Goal: Transaction & Acquisition: Purchase product/service

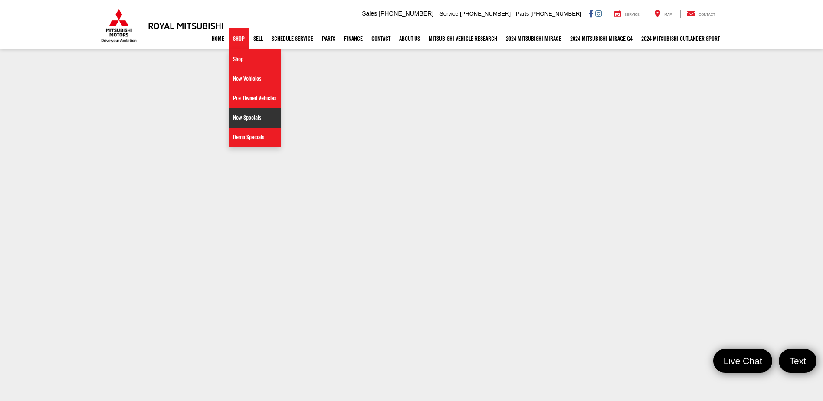
click at [243, 118] on link "New Specials" at bounding box center [255, 118] width 52 height 20
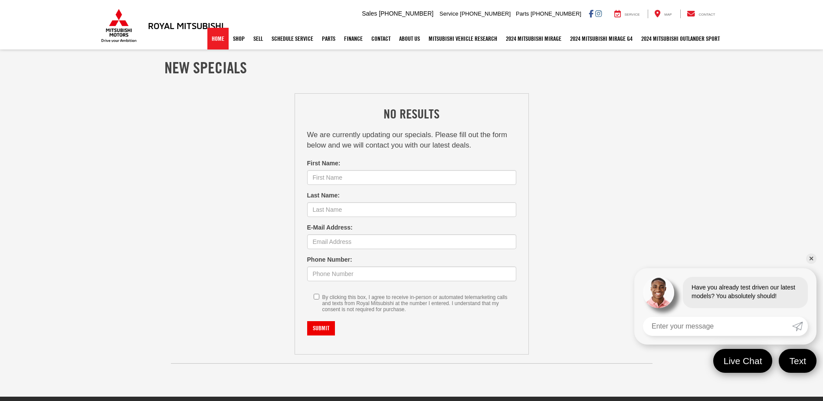
drag, startPoint x: 217, startPoint y: 41, endPoint x: 254, endPoint y: 52, distance: 38.6
click at [217, 41] on link "Home" at bounding box center [217, 39] width 21 height 22
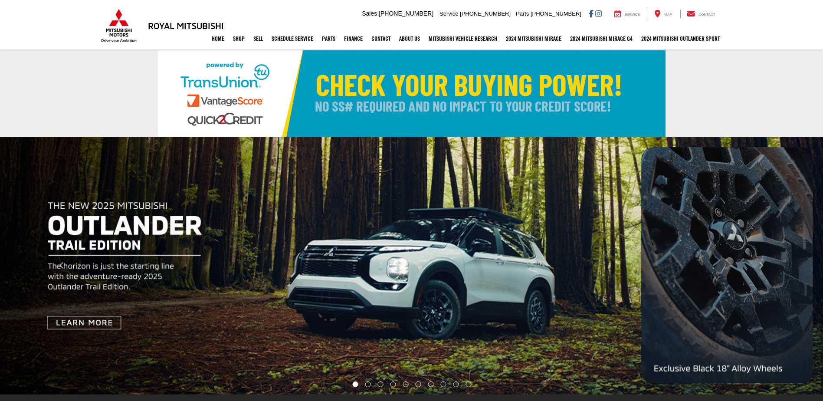
select select "Mitsubishi"
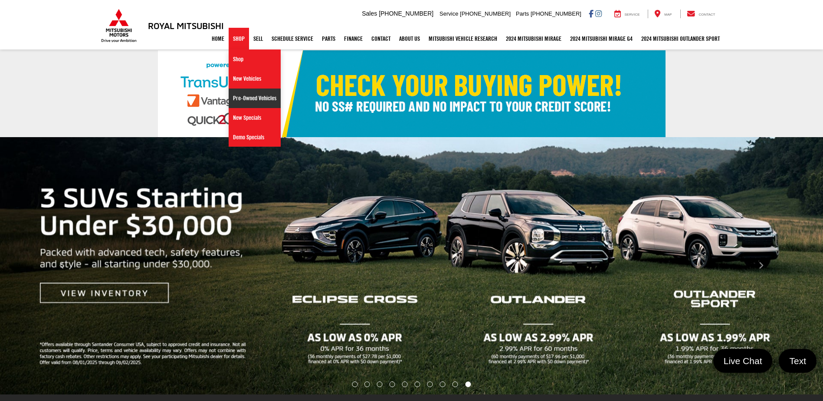
click at [241, 100] on link "Pre-Owned Vehicles" at bounding box center [255, 99] width 52 height 20
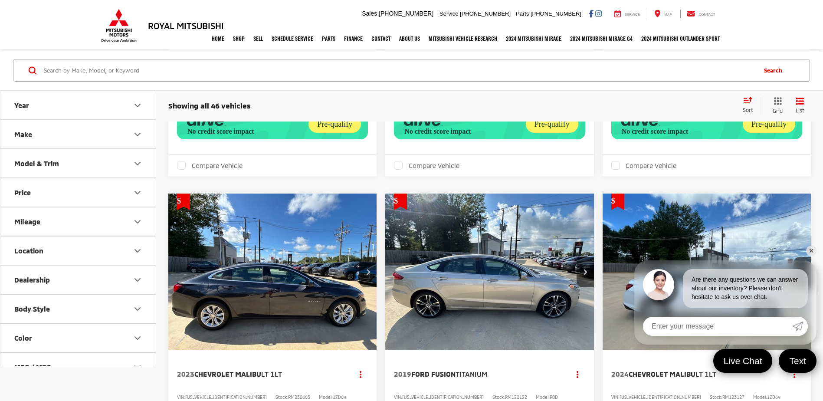
scroll to position [1780, 0]
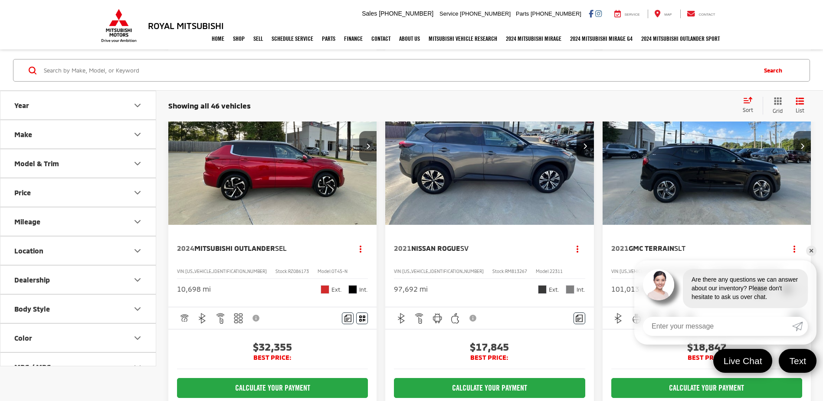
click at [139, 114] on button "Year" at bounding box center [78, 105] width 156 height 28
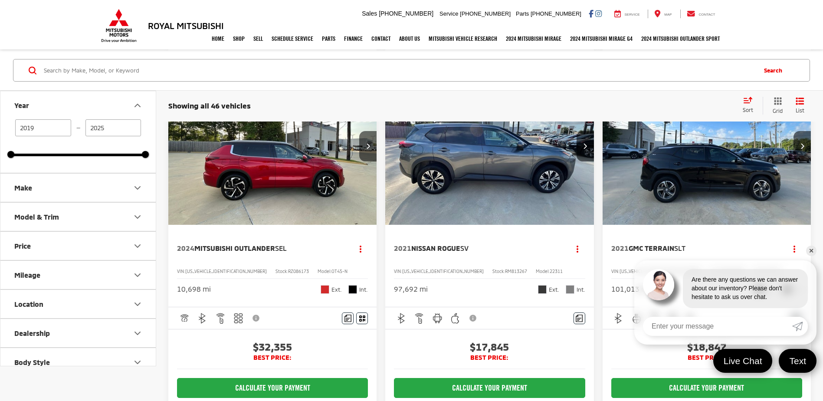
click at [46, 130] on input "2019" at bounding box center [43, 127] width 56 height 17
type input "2"
type input "2022"
click at [349, 102] on div "Showing all 46 vehicles Clear All + 0" at bounding box center [451, 106] width 567 height 9
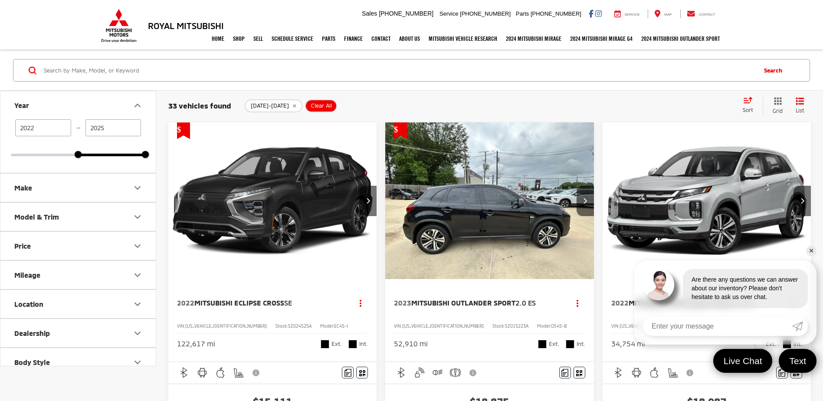
click at [798, 106] on button "List" at bounding box center [801, 106] width 22 height 18
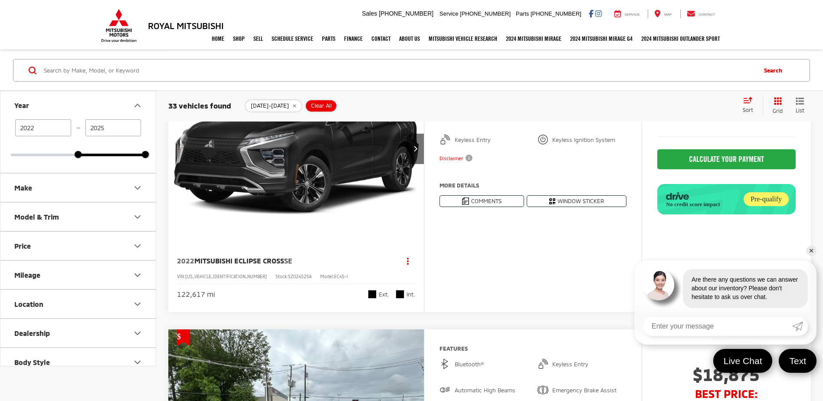
scroll to position [87, 0]
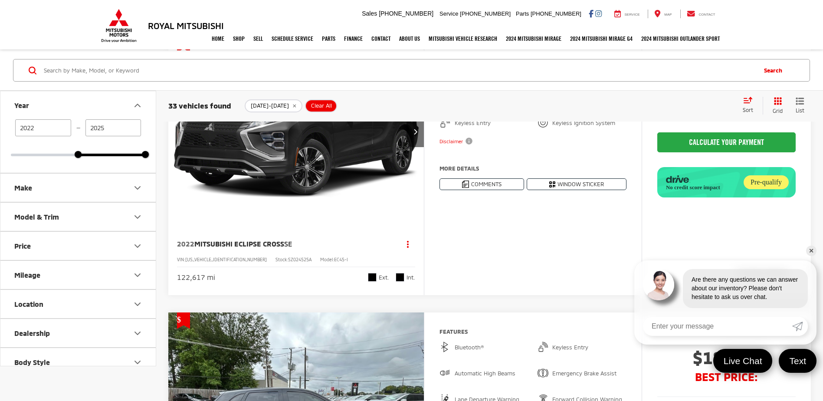
click at [813, 250] on link "✕" at bounding box center [811, 251] width 10 height 10
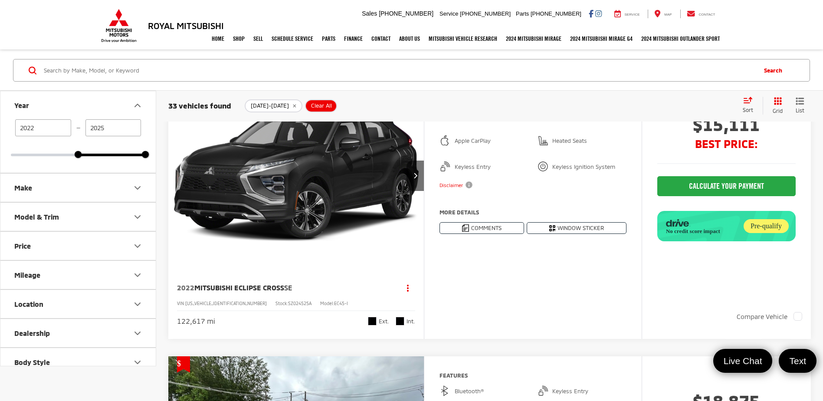
scroll to position [0, 0]
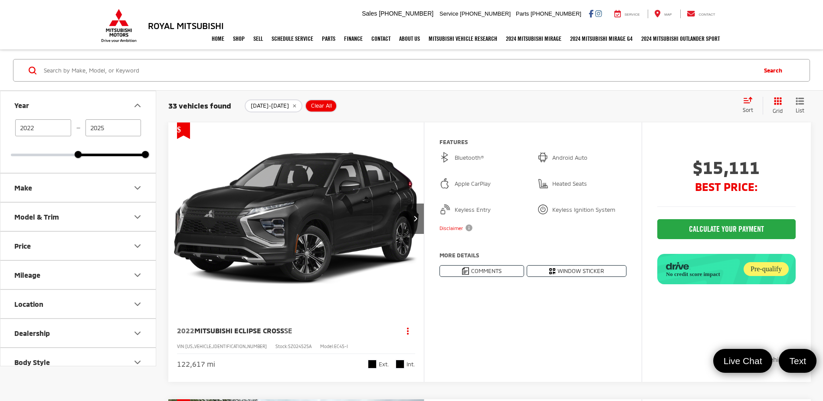
click at [744, 103] on icon "Select sort value" at bounding box center [749, 100] width 10 height 7
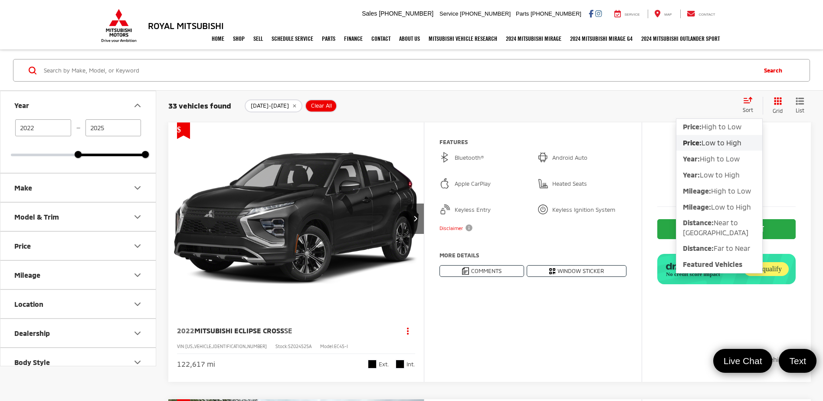
click at [803, 102] on icon "List View" at bounding box center [800, 101] width 7 height 6
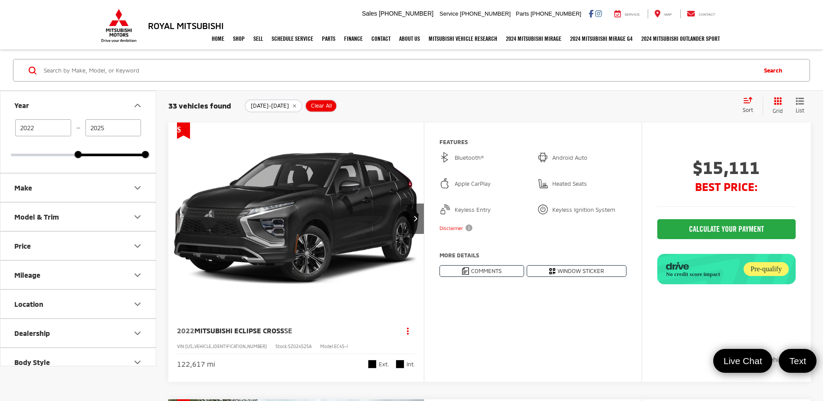
click at [797, 102] on icon "List View" at bounding box center [800, 101] width 7 height 6
click at [781, 104] on icon "Grid View" at bounding box center [778, 101] width 8 height 8
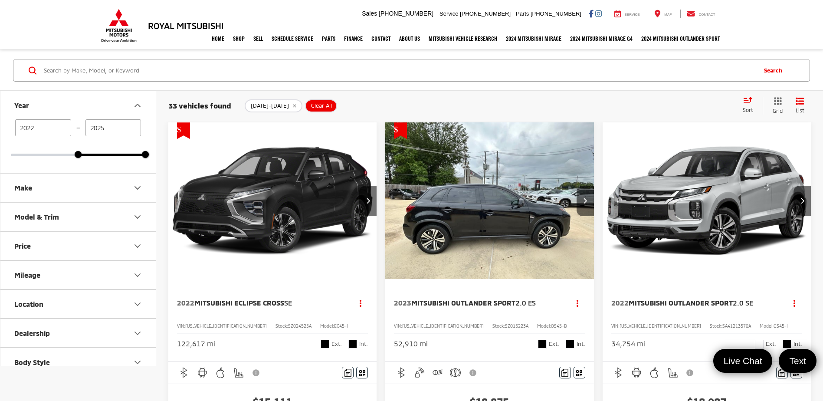
click at [754, 105] on div "Sort" at bounding box center [751, 105] width 24 height 17
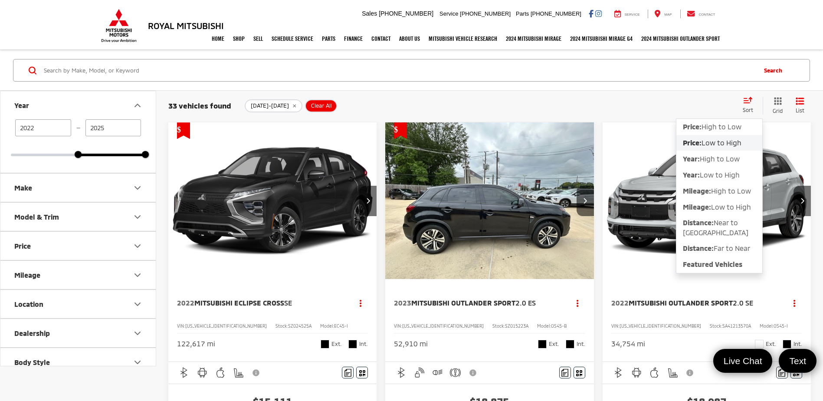
click at [711, 143] on span "Low to High" at bounding box center [722, 142] width 40 height 8
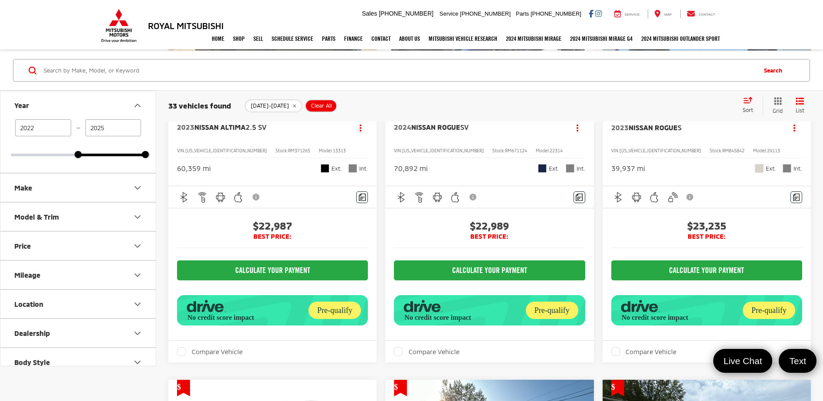
scroll to position [2821, 0]
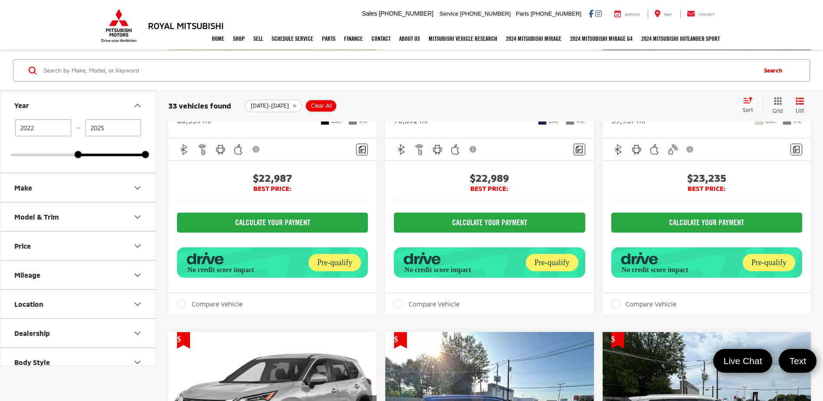
click at [755, 105] on div "Sort" at bounding box center [751, 105] width 24 height 17
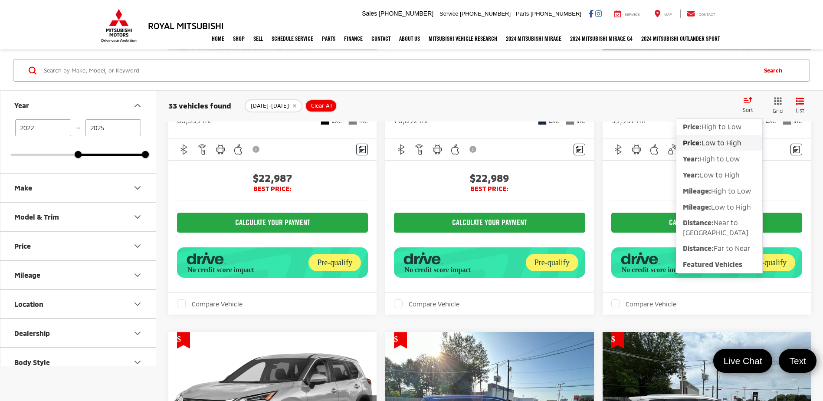
click at [728, 142] on span "Low to High" at bounding box center [722, 142] width 40 height 8
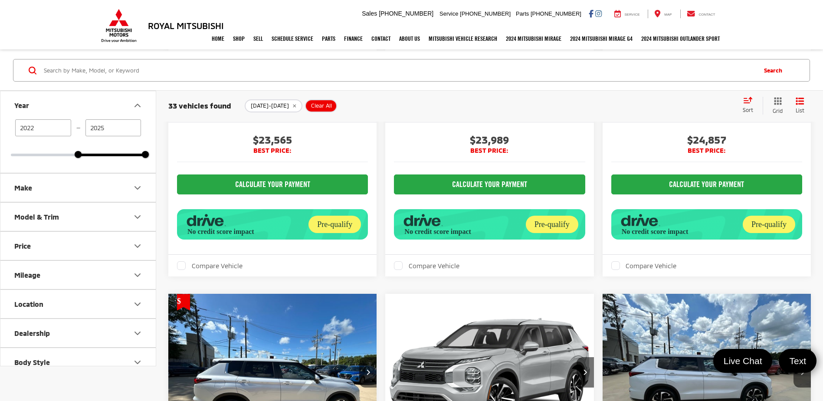
scroll to position [825, 0]
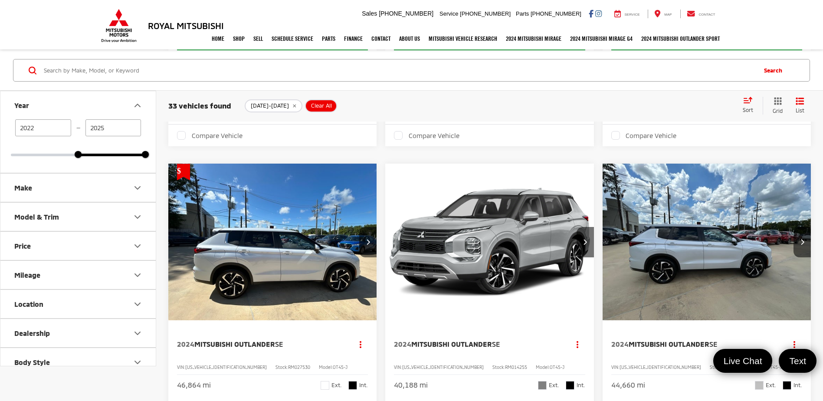
click at [133, 245] on icon "Price" at bounding box center [137, 246] width 10 height 10
drag, startPoint x: 146, startPoint y: 296, endPoint x: 41, endPoint y: 294, distance: 105.1
click at [41, 296] on div at bounding box center [40, 295] width 7 height 7
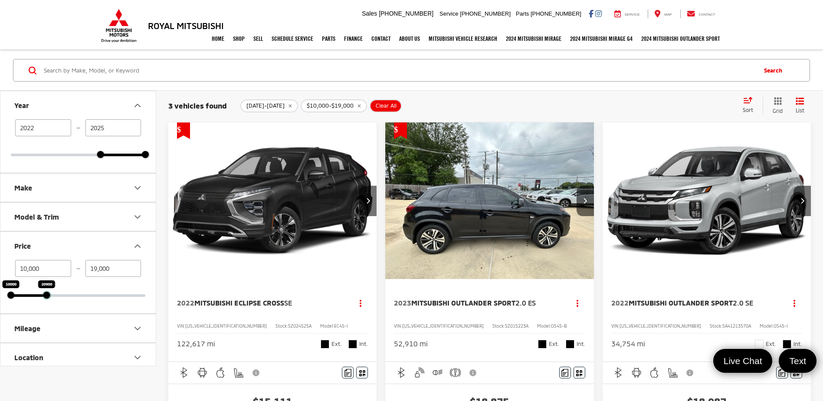
drag, startPoint x: 39, startPoint y: 295, endPoint x: 46, endPoint y: 295, distance: 6.5
click at [46, 295] on div at bounding box center [46, 295] width 7 height 7
type input "21,000"
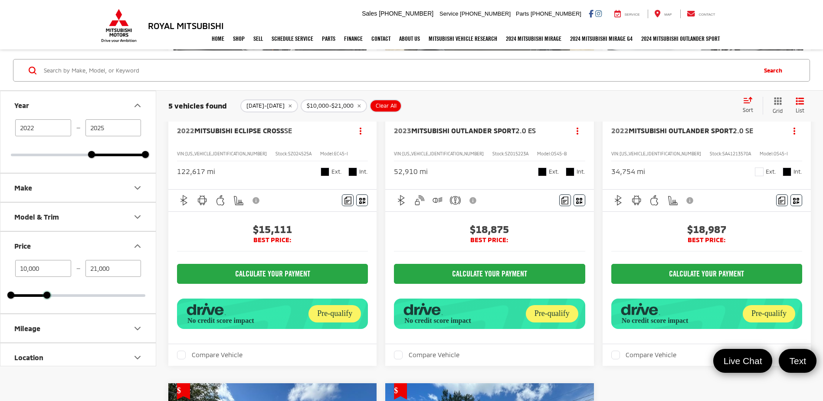
scroll to position [174, 0]
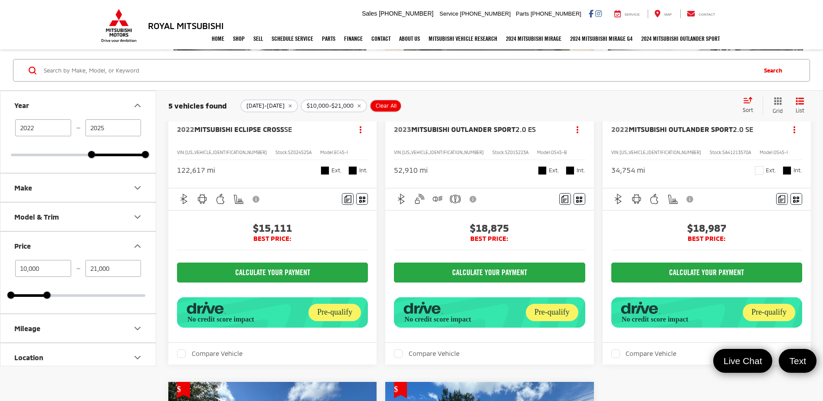
click at [45, 130] on input "2022" at bounding box center [43, 127] width 56 height 17
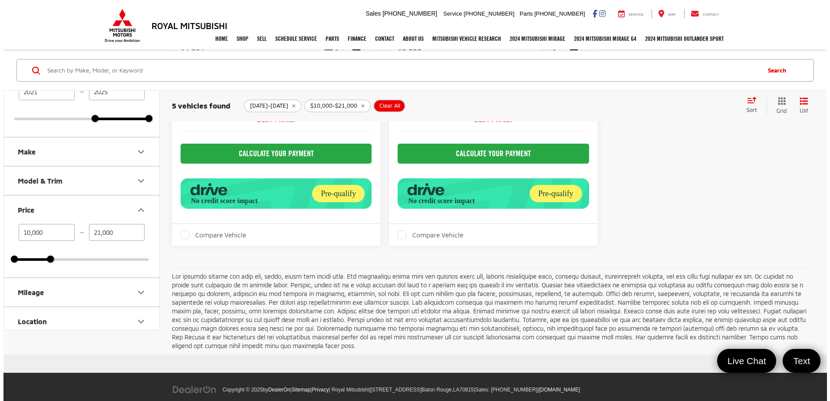
scroll to position [738, 0]
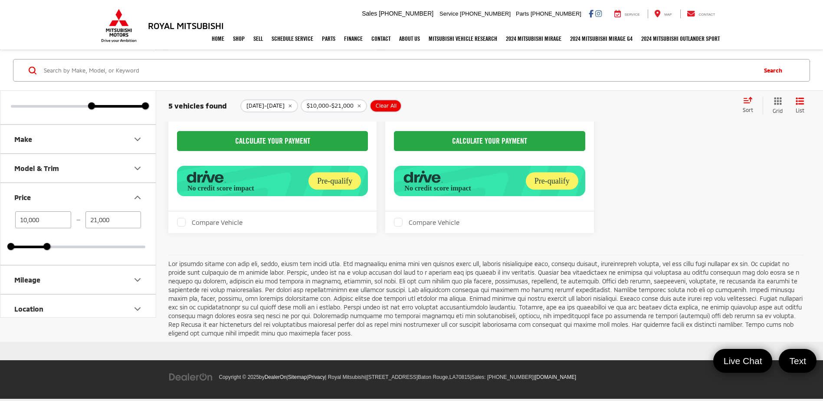
type input "2021"
click at [324, 190] on div "Pre-qualify" at bounding box center [335, 180] width 53 height 17
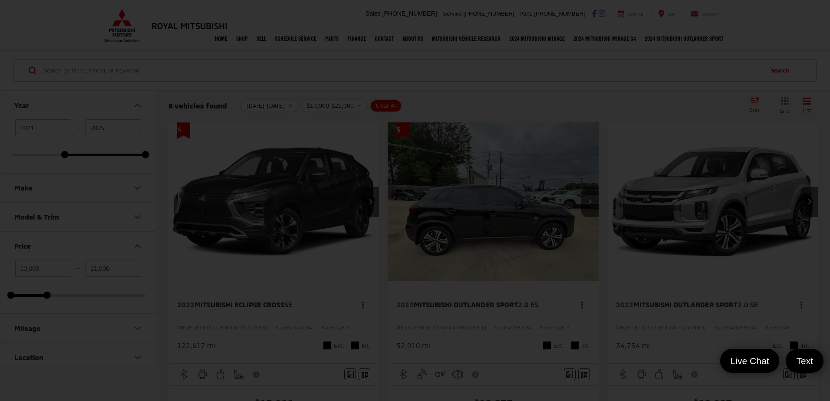
click at [610, 131] on div at bounding box center [415, 200] width 830 height 401
click at [634, 53] on div at bounding box center [415, 200] width 830 height 401
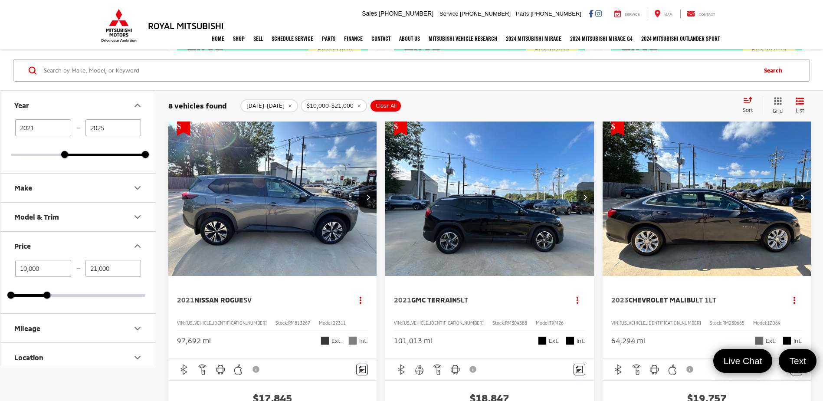
scroll to position [434, 0]
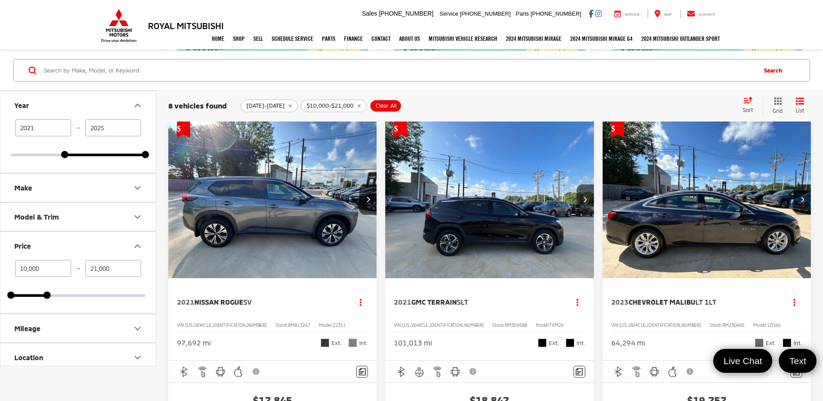
click at [685, 265] on img "2023 Chevrolet Malibu LT 1LT 0" at bounding box center [707, 201] width 210 height 158
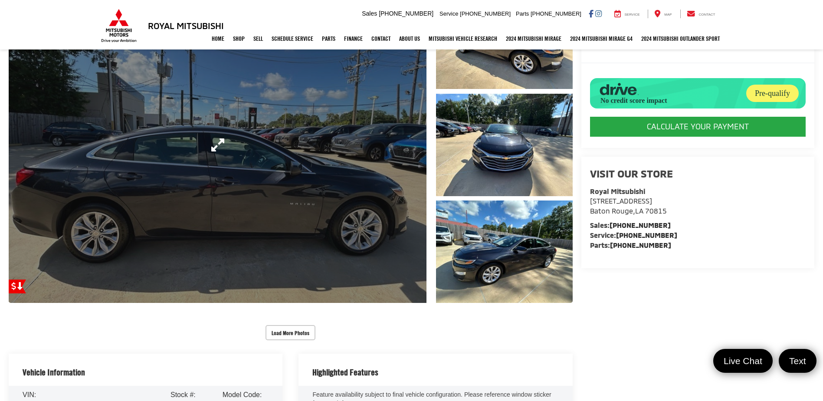
scroll to position [130, 0]
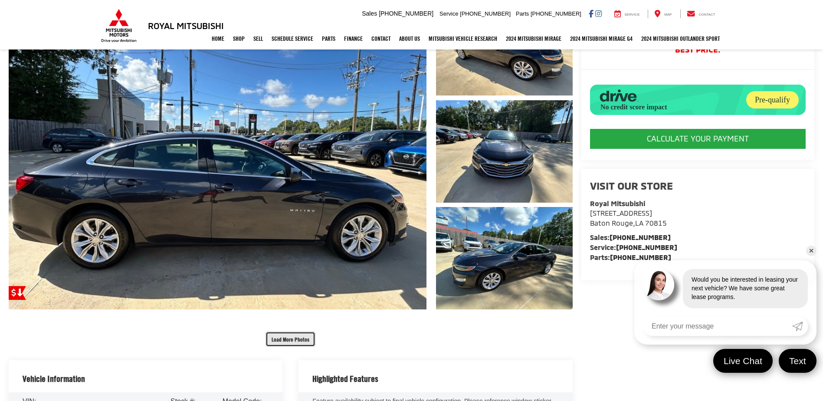
click at [289, 344] on button "Load More Photos" at bounding box center [291, 339] width 50 height 15
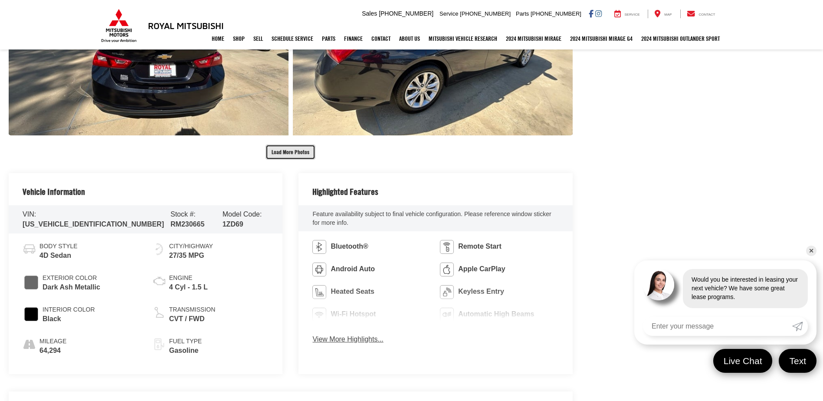
scroll to position [738, 0]
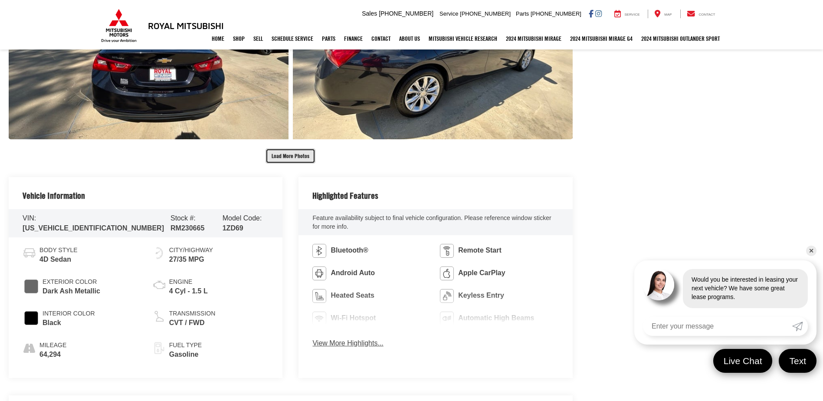
click at [301, 148] on button "Load More Photos" at bounding box center [291, 155] width 50 height 15
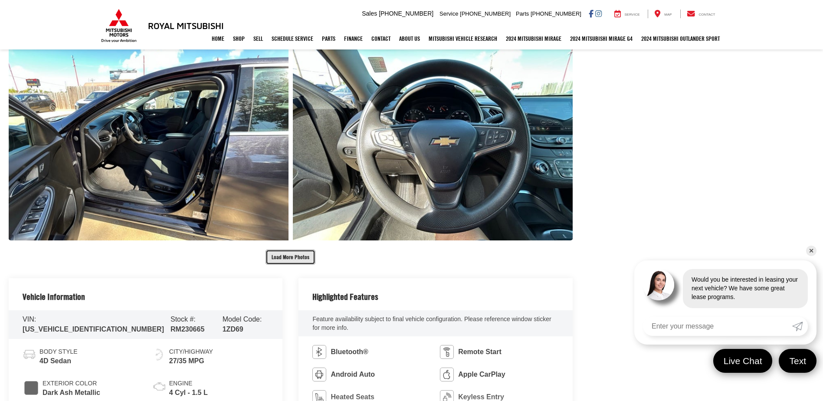
scroll to position [1085, 0]
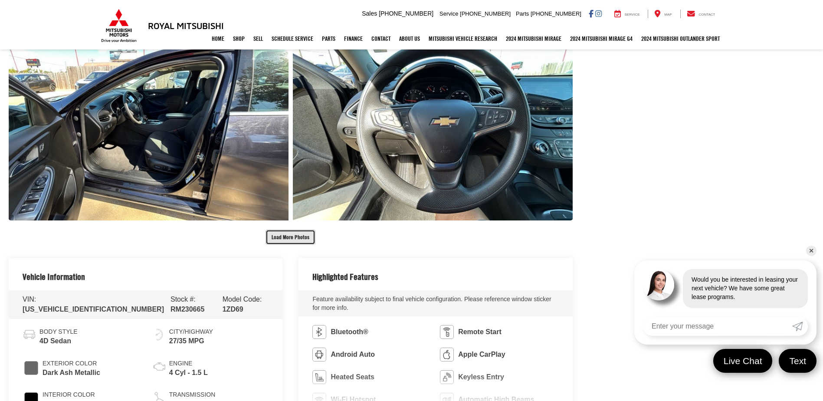
click at [296, 235] on button "Load More Photos" at bounding box center [291, 237] width 50 height 15
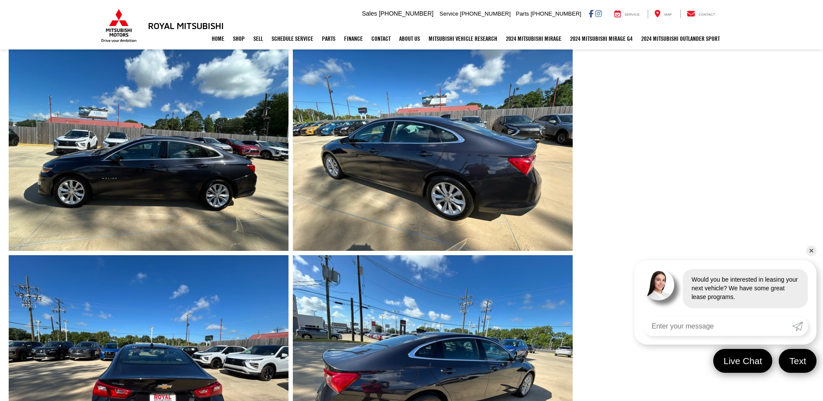
scroll to position [434, 0]
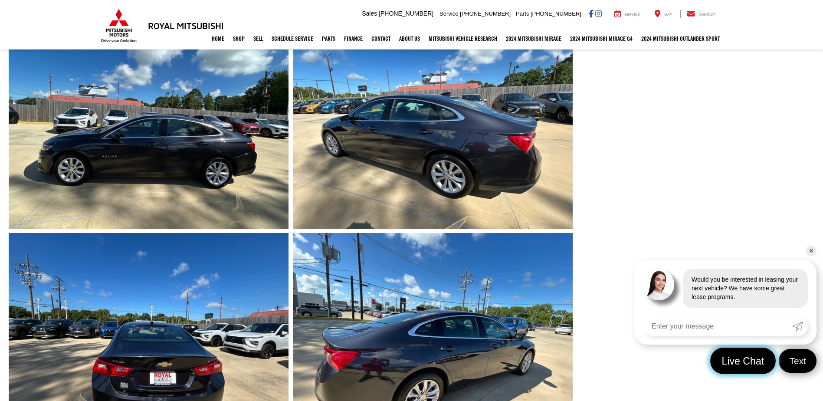
click at [742, 358] on span "Live Chat" at bounding box center [743, 361] width 52 height 13
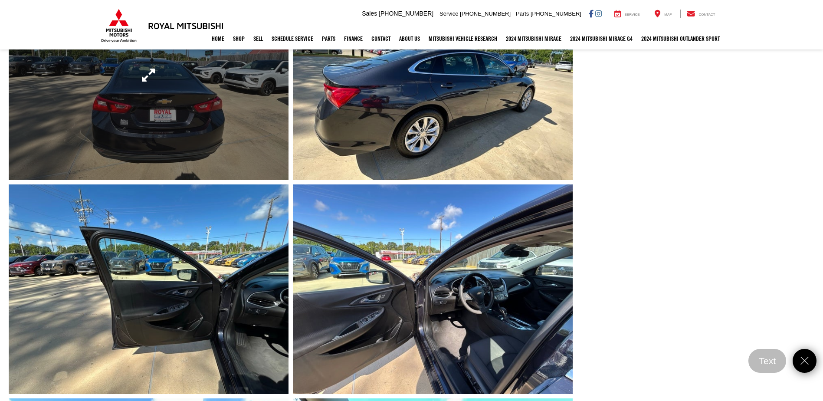
scroll to position [608, 0]
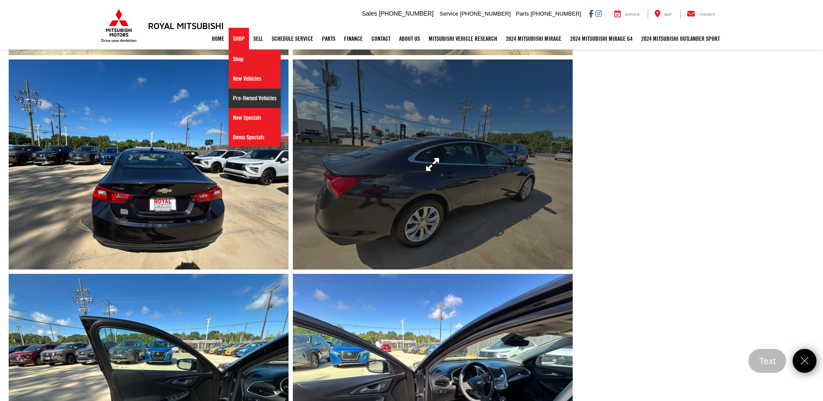
drag, startPoint x: 245, startPoint y: 99, endPoint x: 310, endPoint y: 121, distance: 69.0
click at [245, 99] on link "Pre-Owned Vehicles" at bounding box center [255, 99] width 52 height 20
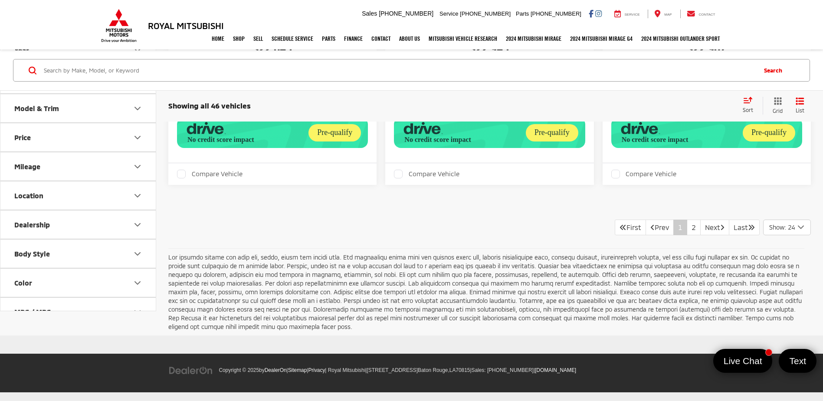
scroll to position [3645, 0]
click at [687, 224] on link "2" at bounding box center [694, 228] width 14 height 16
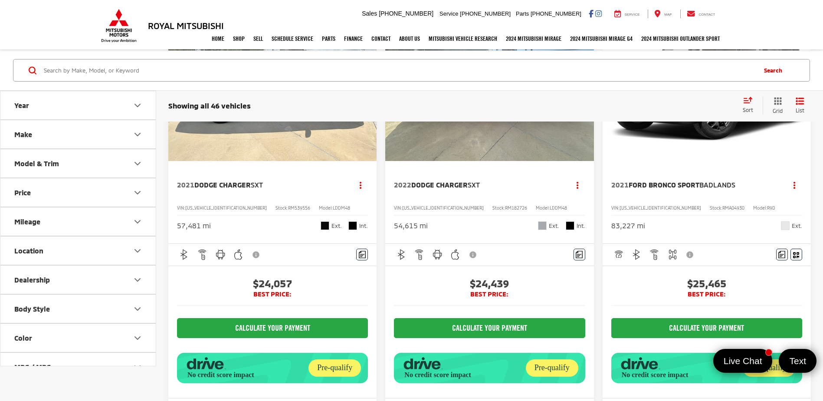
scroll to position [1432, 0]
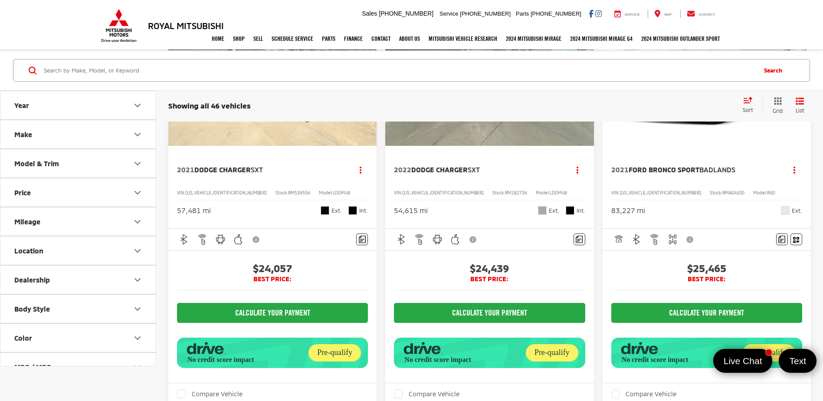
click at [482, 146] on img "2022 Dodge Charger SXT 0" at bounding box center [490, 67] width 210 height 157
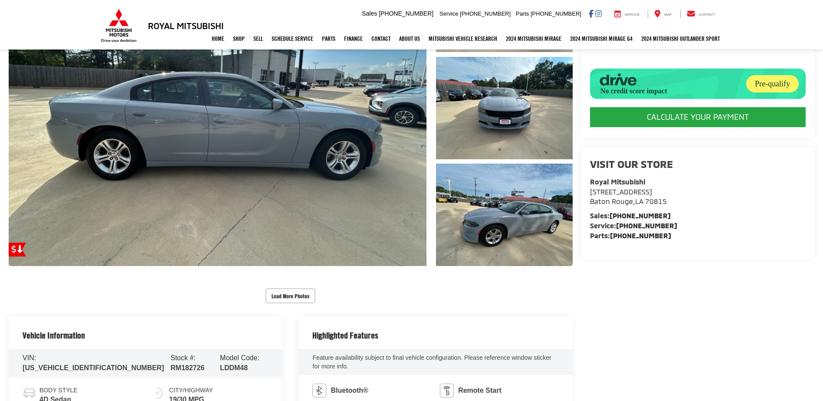
scroll to position [174, 0]
click at [302, 297] on button "Load More Photos" at bounding box center [291, 295] width 50 height 15
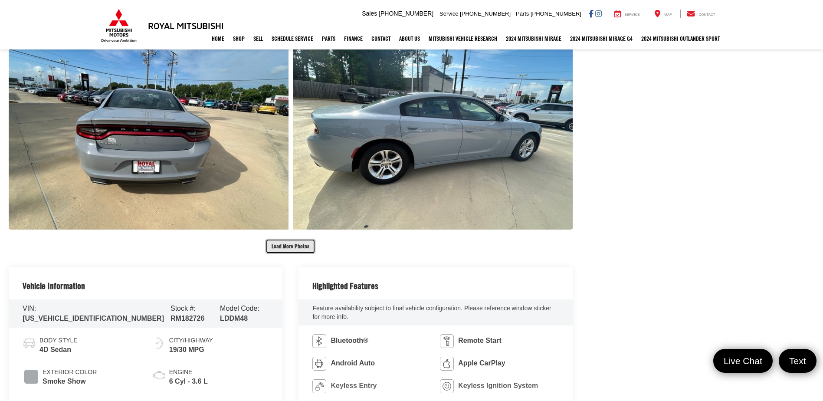
scroll to position [651, 0]
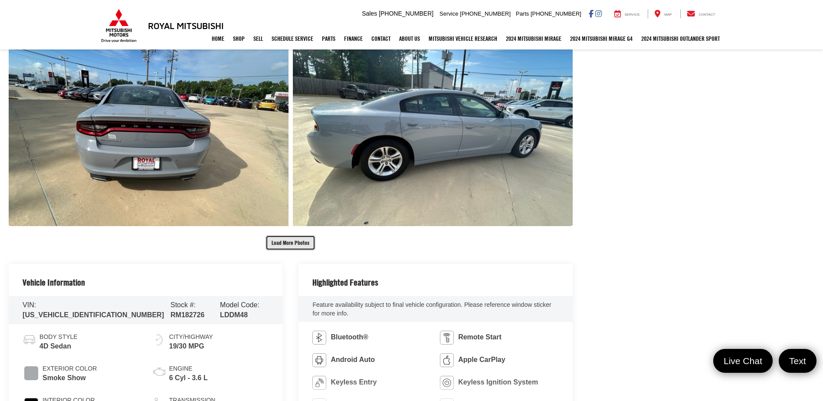
click at [293, 241] on button "Load More Photos" at bounding box center [291, 242] width 50 height 15
drag, startPoint x: 293, startPoint y: 241, endPoint x: 341, endPoint y: 243, distance: 48.2
click at [0, 0] on link "Expand Photo 9" at bounding box center [0, 0] width 0 height 0
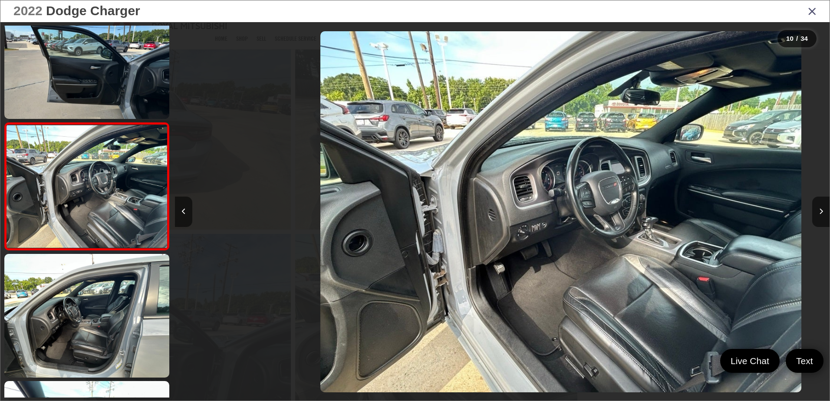
scroll to position [0, 5891]
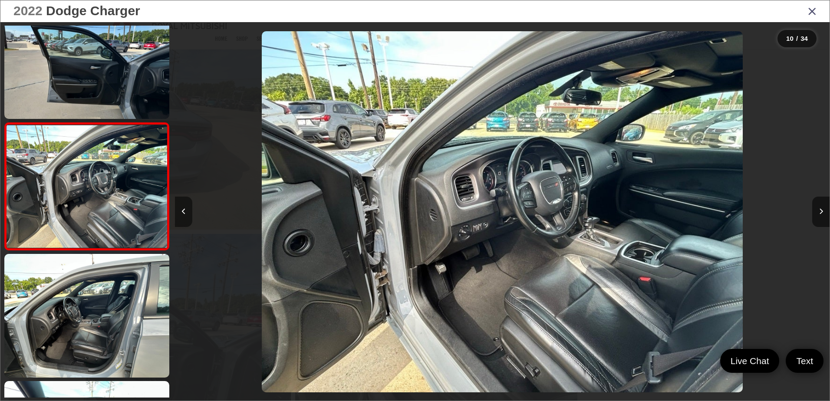
click at [188, 216] on button "Previous image" at bounding box center [183, 212] width 17 height 30
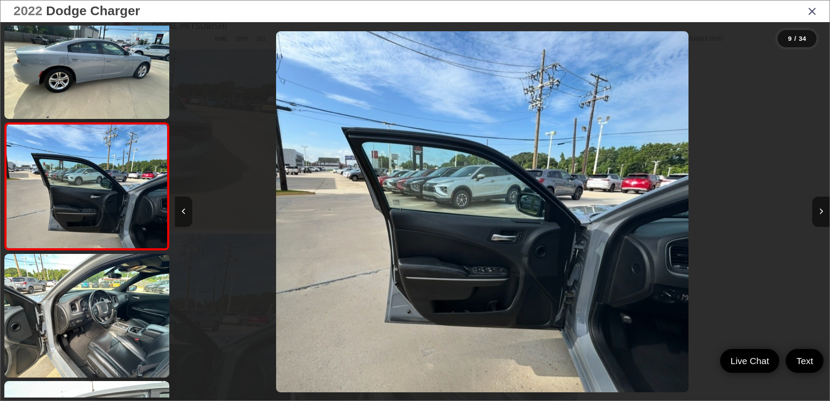
scroll to position [0, 5236]
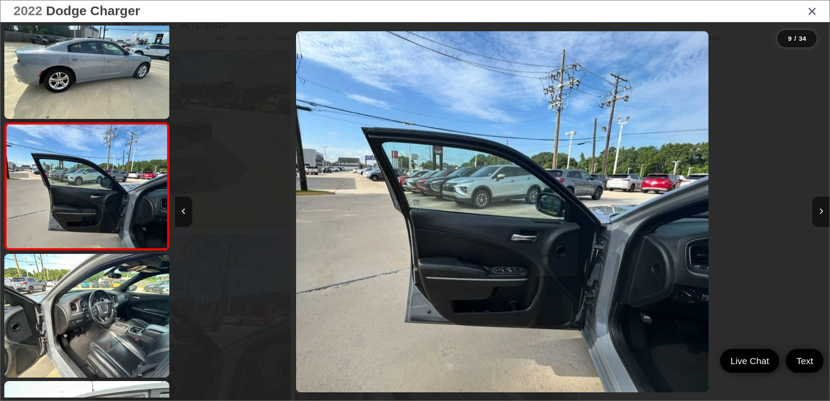
click at [193, 217] on div at bounding box center [257, 211] width 164 height 379
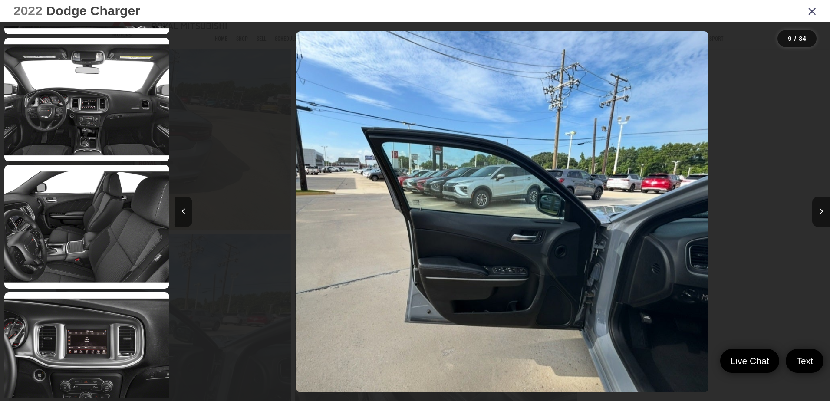
scroll to position [3439, 0]
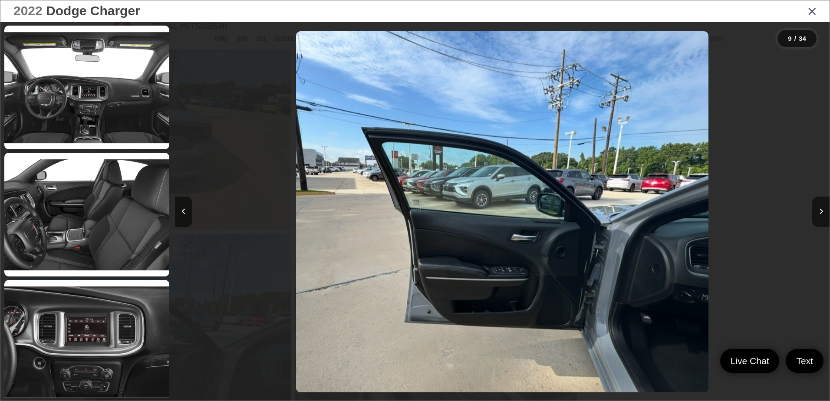
click at [803, 13] on div "2022 Dodge Charger" at bounding box center [414, 11] width 829 height 22
drag, startPoint x: 811, startPoint y: 13, endPoint x: 806, endPoint y: 16, distance: 6.6
click at [812, 13] on icon "Close gallery" at bounding box center [812, 10] width 9 height 11
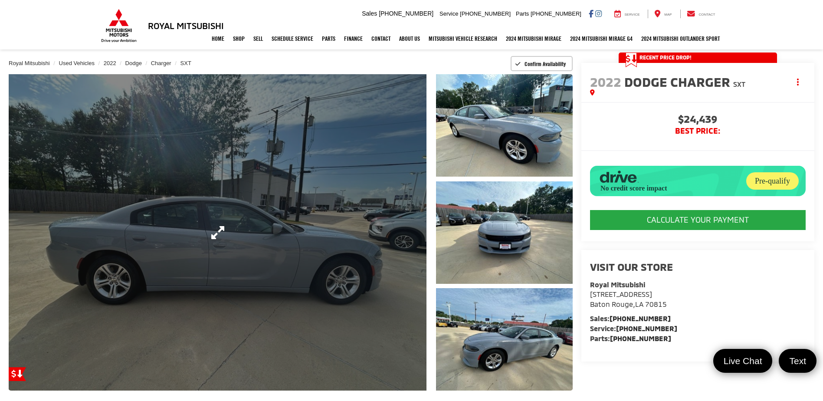
scroll to position [0, 0]
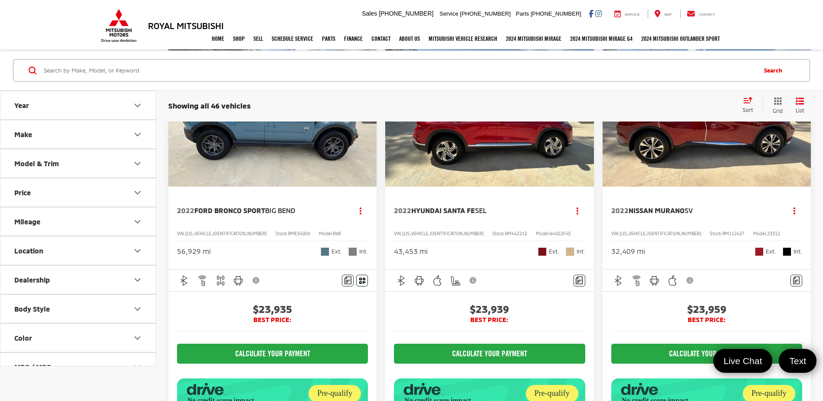
scroll to position [938, 0]
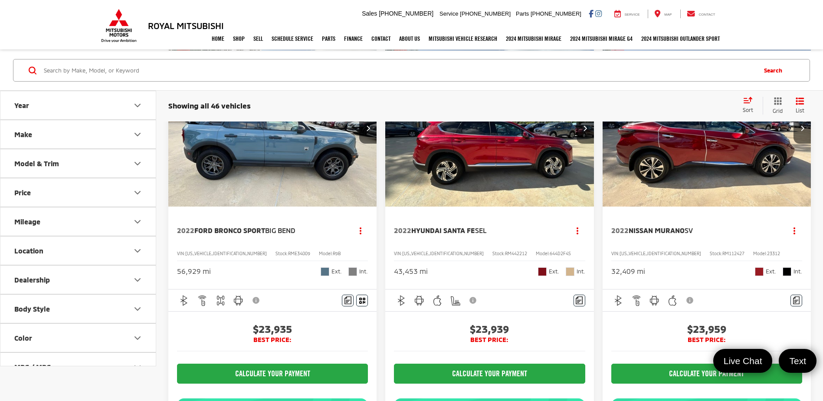
drag, startPoint x: 261, startPoint y: 209, endPoint x: 329, endPoint y: 218, distance: 67.9
click at [261, 207] on img "2022 Ford Bronco Sport Big Bend 0" at bounding box center [273, 128] width 210 height 157
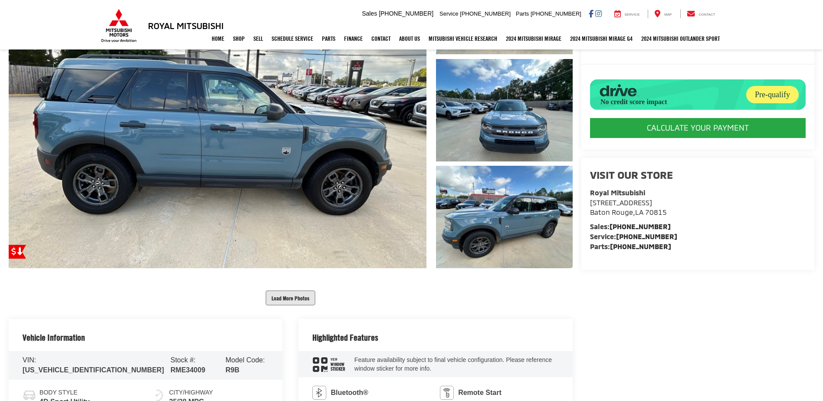
scroll to position [174, 0]
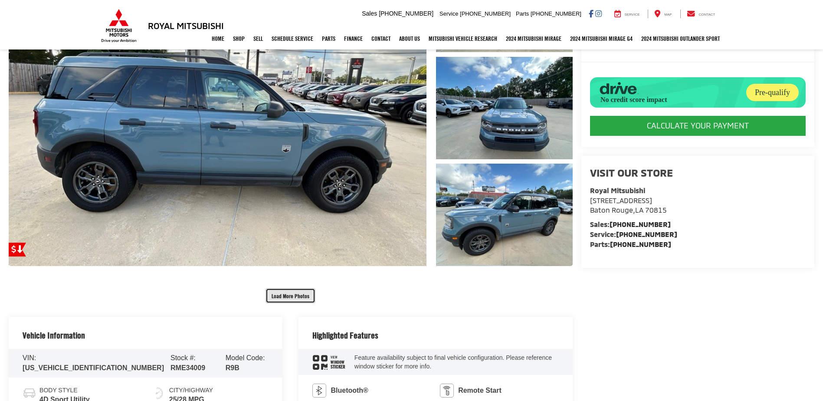
click at [290, 293] on button "Load More Photos" at bounding box center [291, 295] width 50 height 15
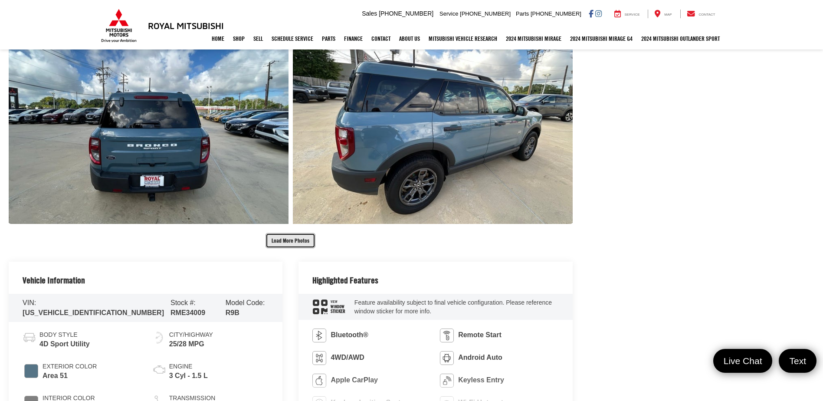
scroll to position [651, 0]
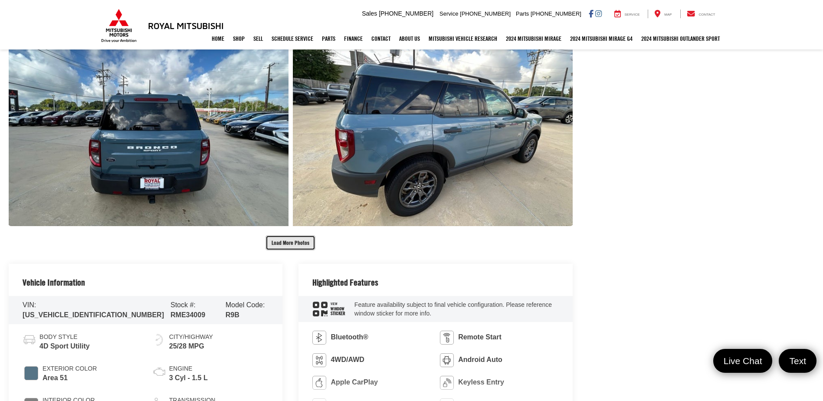
click at [293, 245] on button "Load More Photos" at bounding box center [291, 242] width 50 height 15
click at [0, 0] on link "Expand Photo 9" at bounding box center [0, 0] width 0 height 0
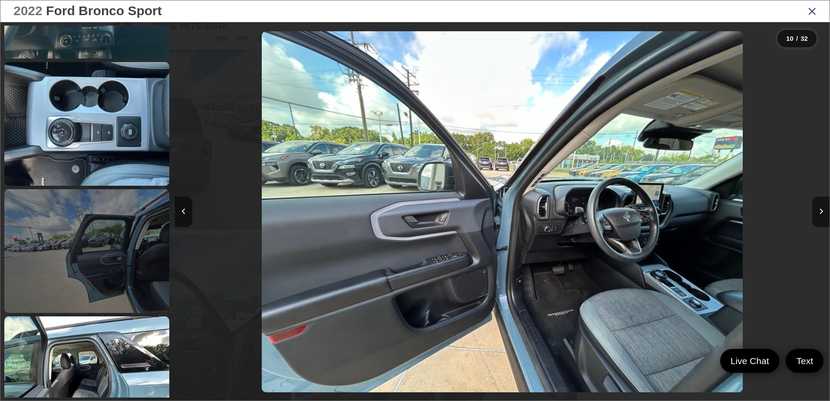
scroll to position [2090, 0]
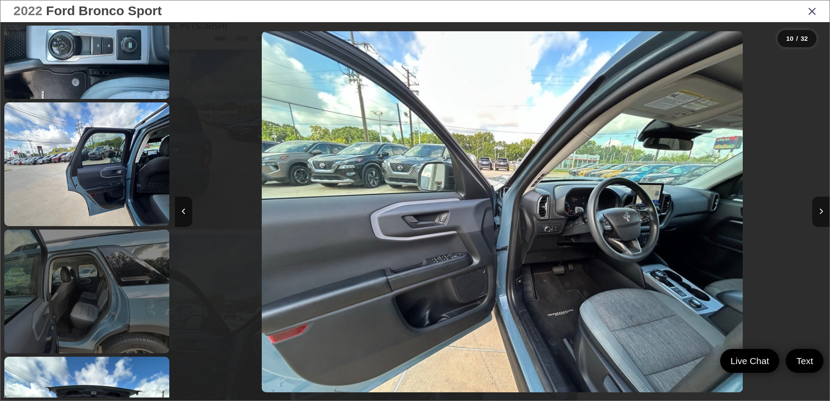
click at [100, 281] on link at bounding box center [86, 292] width 165 height 124
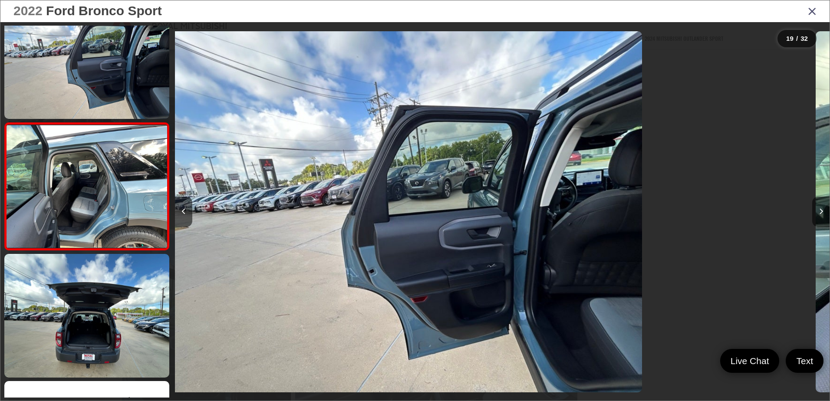
scroll to position [0, 11782]
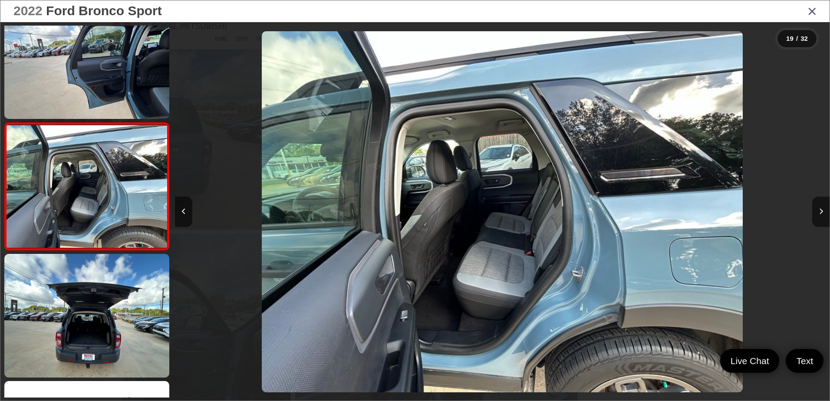
click at [806, 224] on div at bounding box center [748, 211] width 164 height 379
click at [817, 215] on button "Next image" at bounding box center [820, 212] width 17 height 30
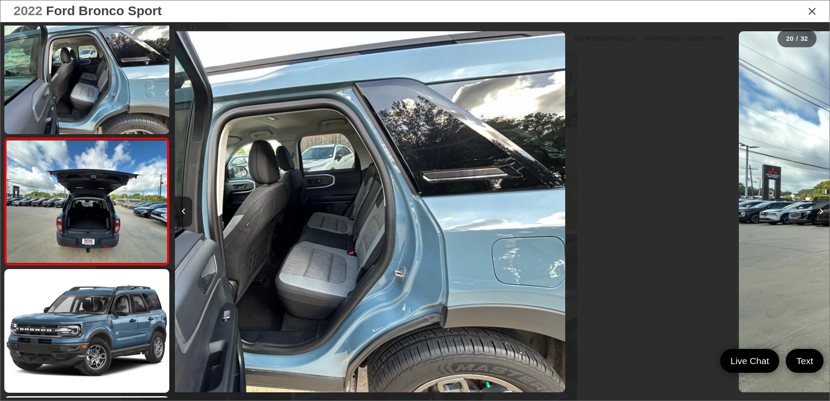
scroll to position [2320, 0]
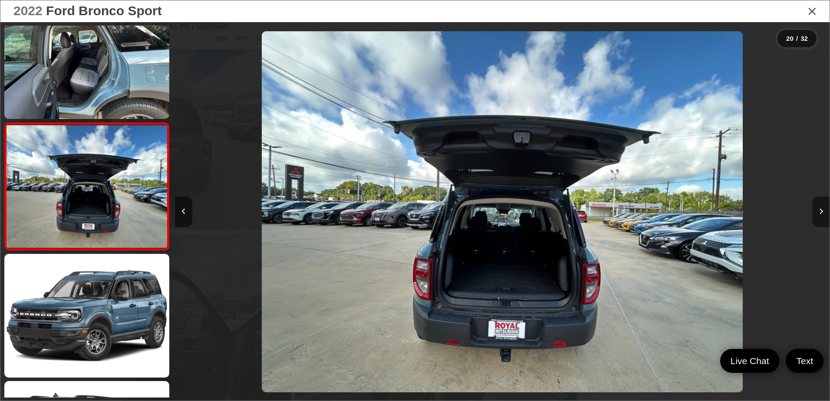
click at [815, 216] on button "Next image" at bounding box center [820, 212] width 17 height 30
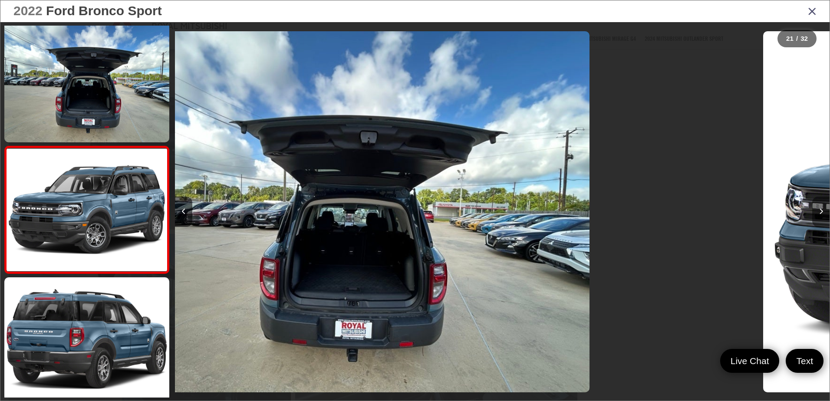
scroll to position [2447, 0]
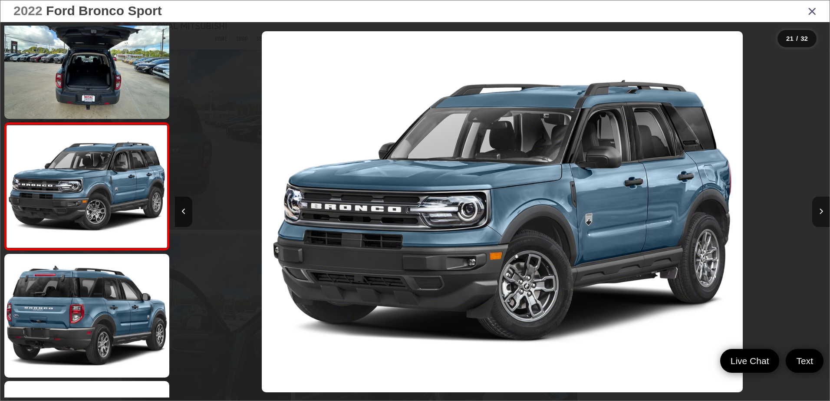
click at [814, 216] on button "Next image" at bounding box center [820, 212] width 17 height 30
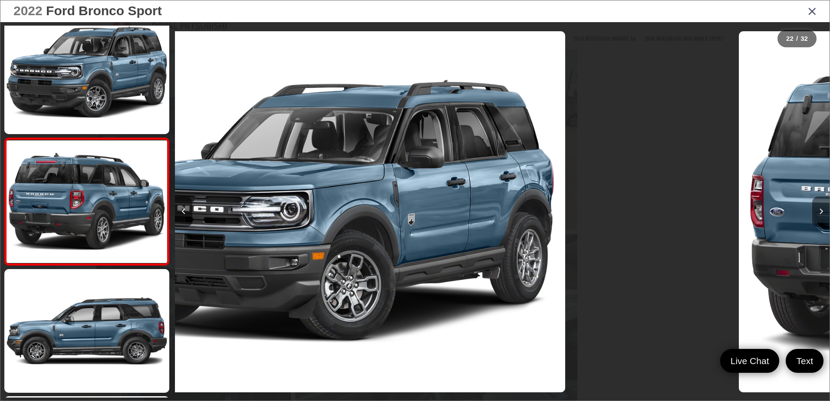
scroll to position [2574, 0]
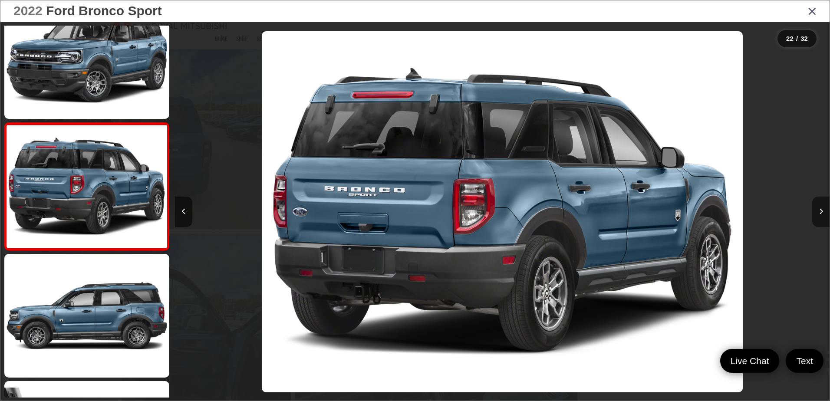
click at [814, 216] on button "Next image" at bounding box center [820, 212] width 17 height 30
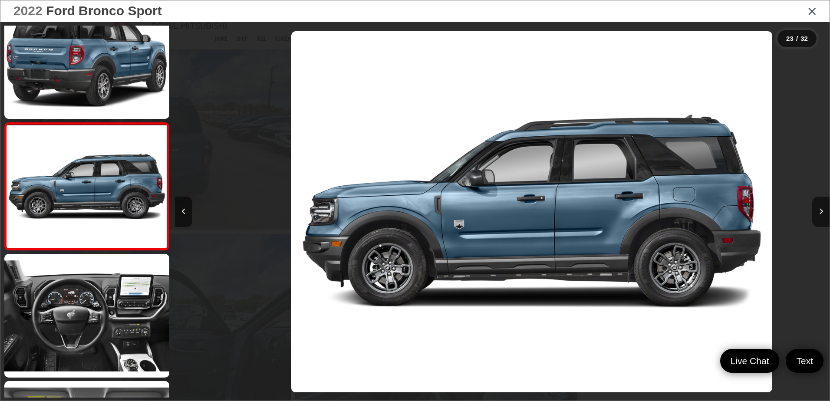
scroll to position [0, 14400]
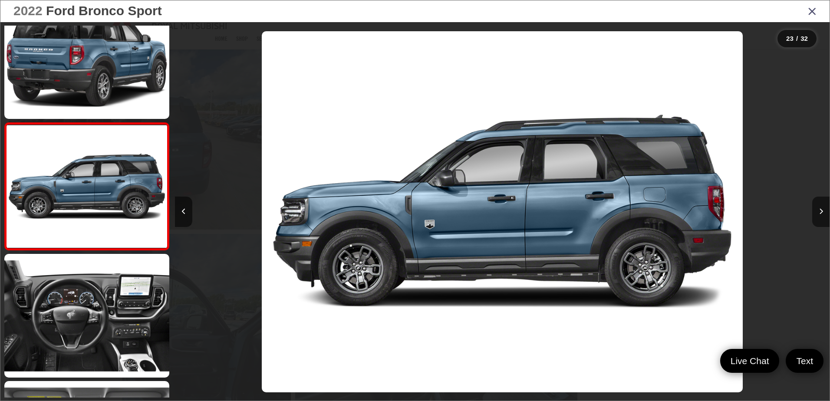
click at [811, 10] on icon "Close gallery" at bounding box center [812, 10] width 9 height 11
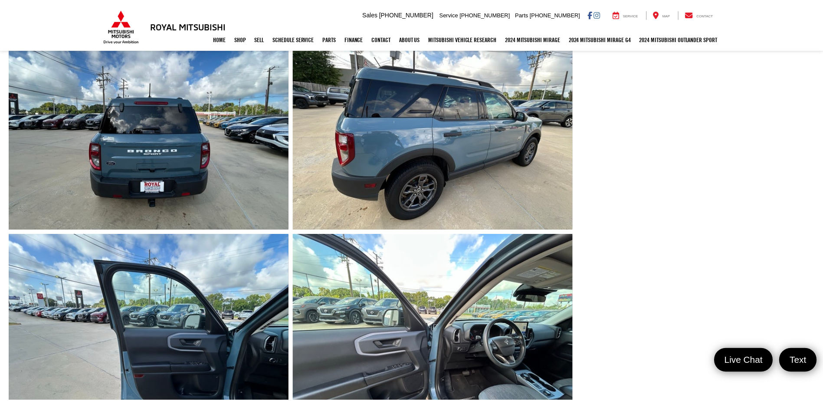
scroll to position [651, 0]
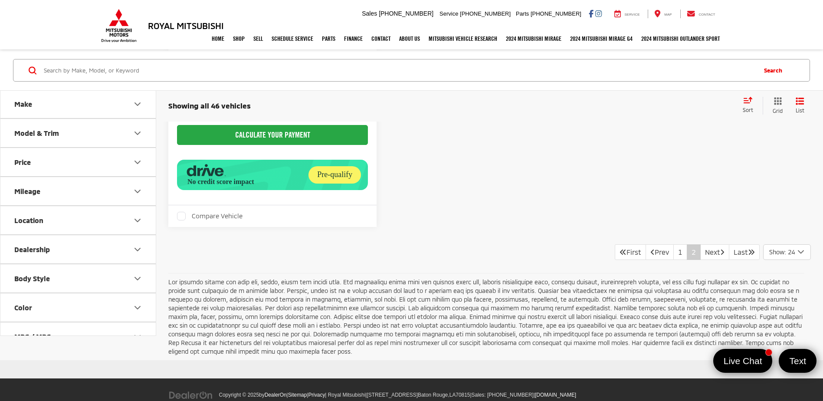
scroll to position [3627, 0]
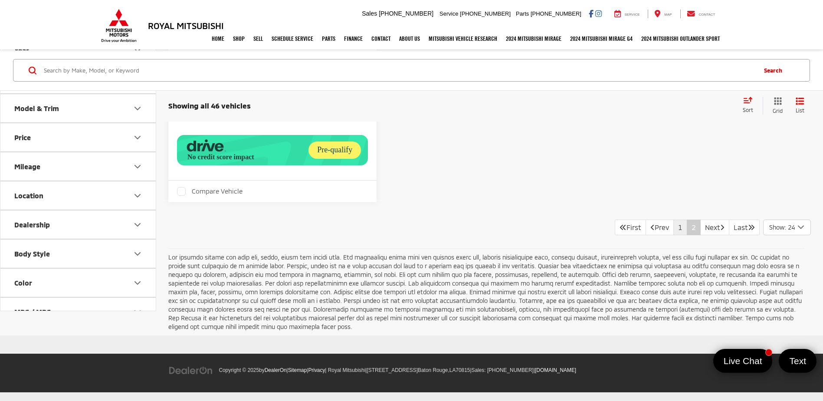
click at [674, 231] on link "1" at bounding box center [681, 228] width 14 height 16
